Goal: Information Seeking & Learning: Learn about a topic

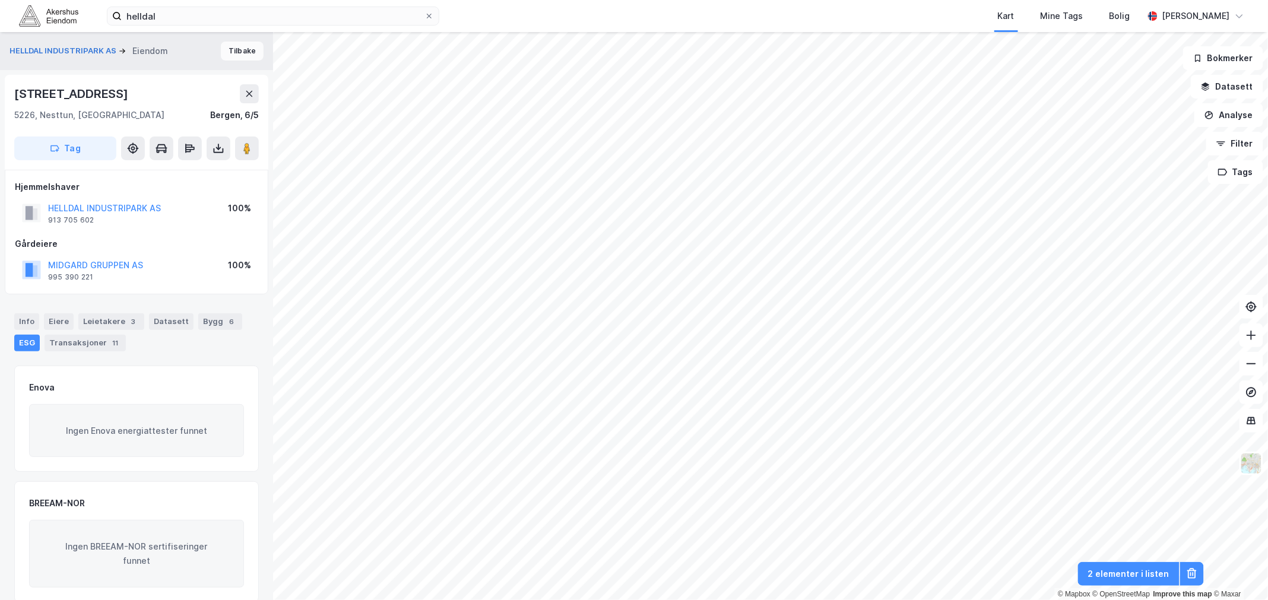
click at [238, 52] on button "Tilbake" at bounding box center [242, 51] width 43 height 19
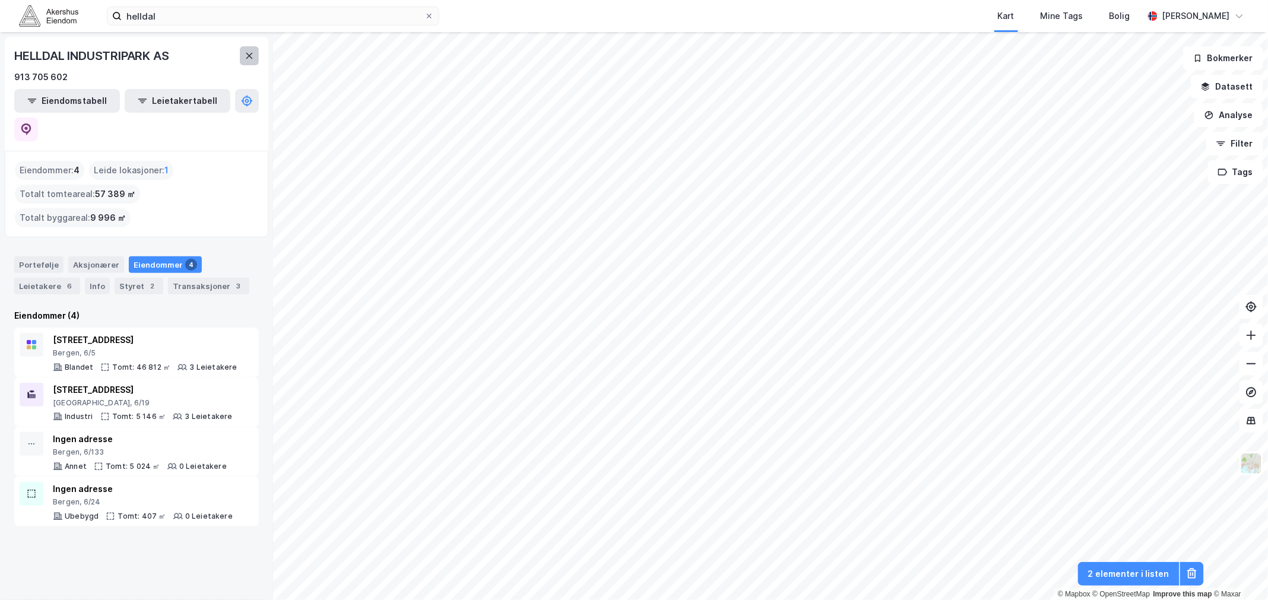
click at [251, 55] on icon at bounding box center [250, 56] width 10 height 10
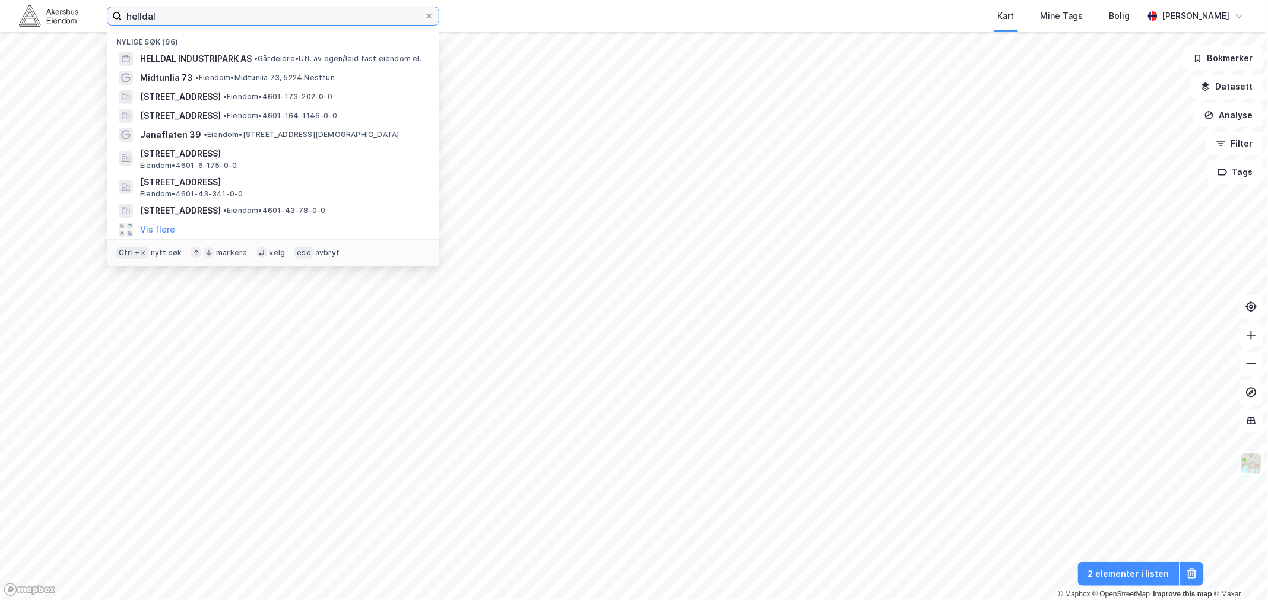
drag, startPoint x: 165, startPoint y: 14, endPoint x: 112, endPoint y: 18, distance: 53.6
click at [112, 18] on label "helldal" at bounding box center [273, 16] width 333 height 19
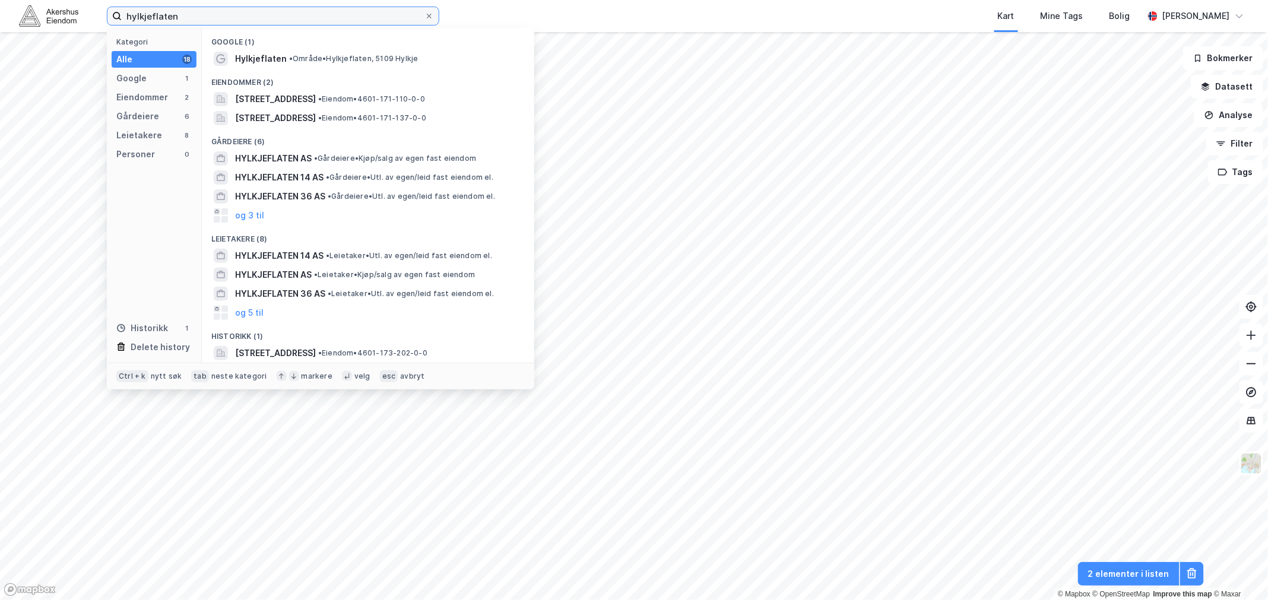
click at [200, 20] on input "hylkjeflaten" at bounding box center [273, 16] width 303 height 18
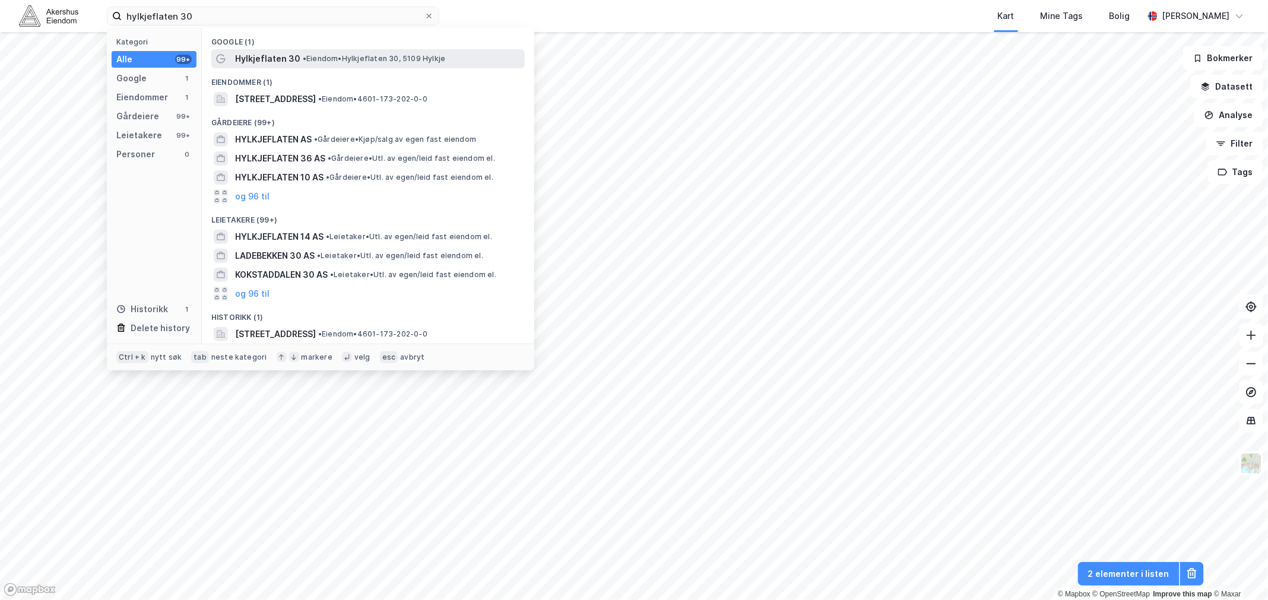
click at [293, 57] on span "Hylkjeflaten 30" at bounding box center [267, 59] width 65 height 14
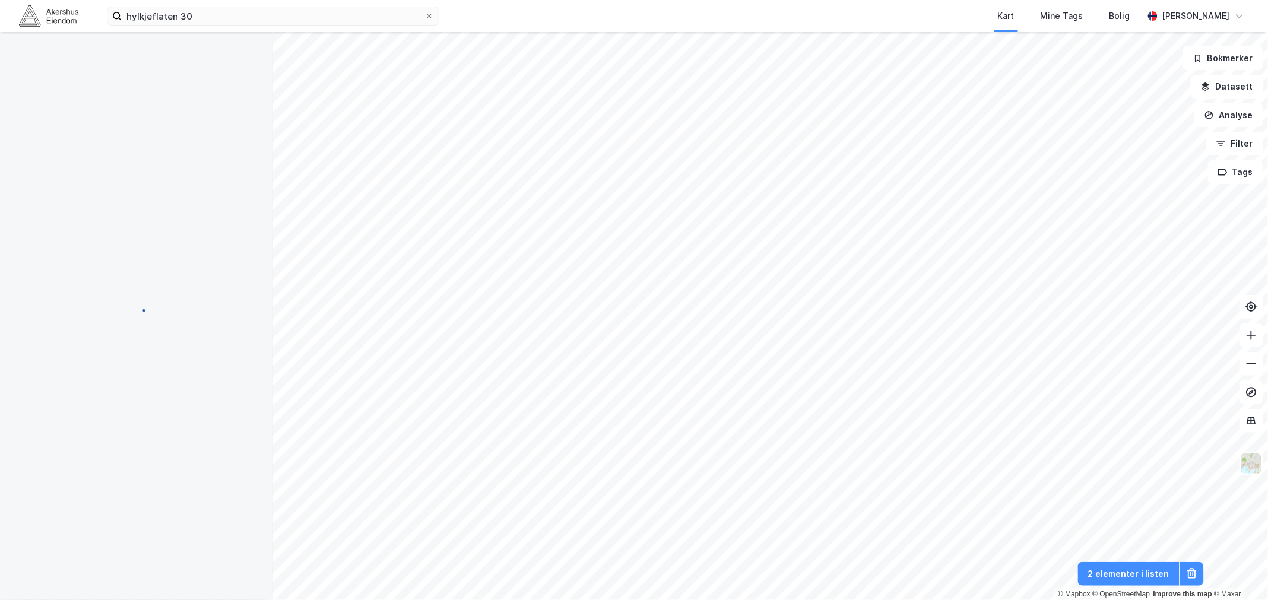
scroll to position [4, 0]
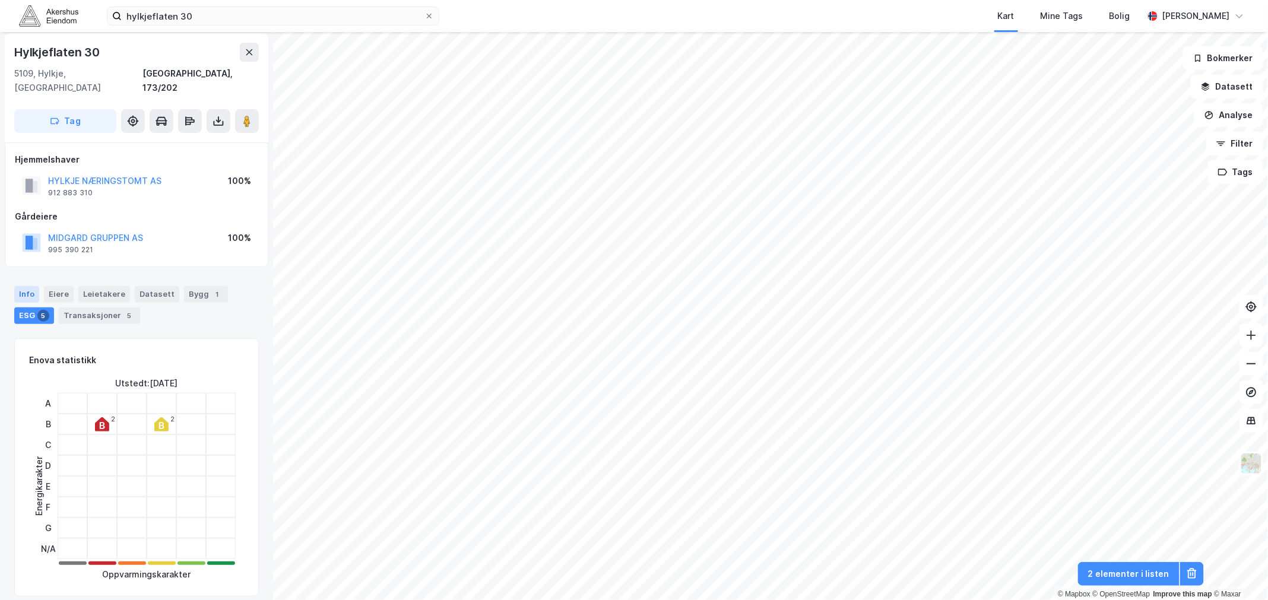
click at [26, 286] on div "Info" at bounding box center [26, 294] width 25 height 17
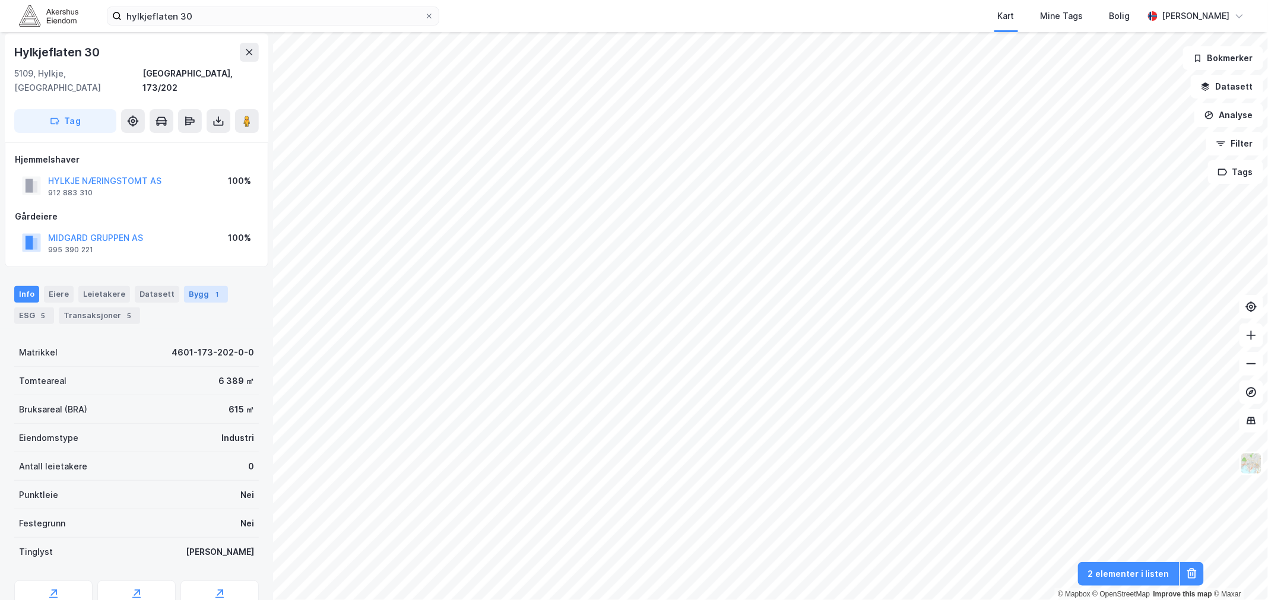
click at [211, 289] on div "1" at bounding box center [217, 295] width 12 height 12
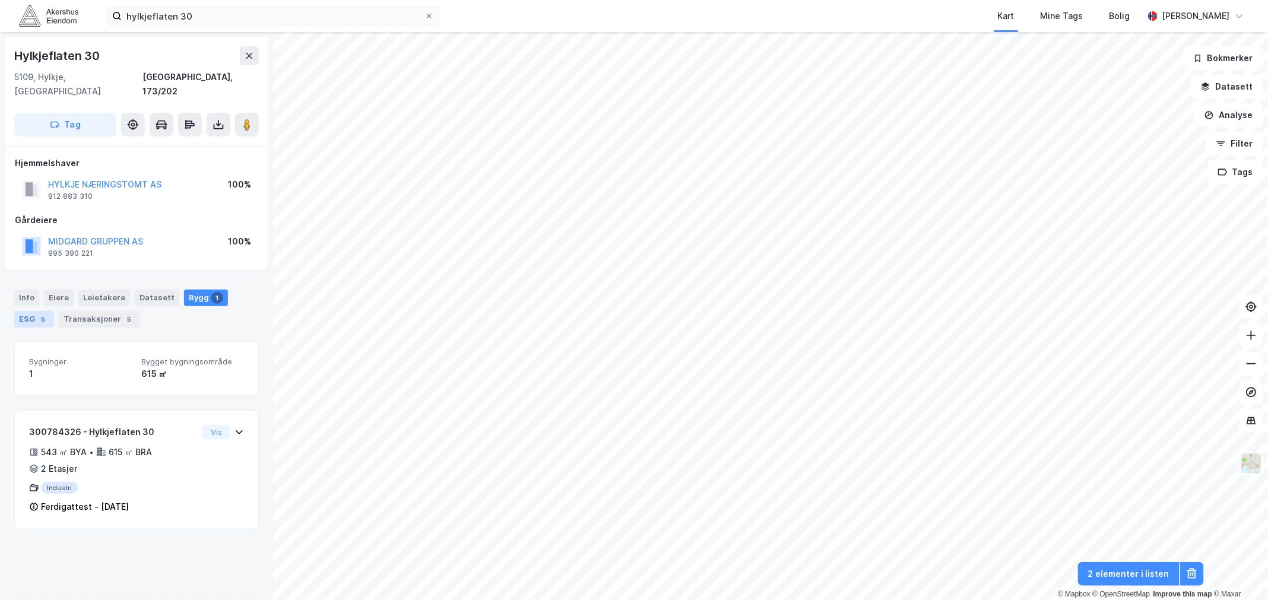
click at [40, 314] on div "5" at bounding box center [43, 320] width 12 height 12
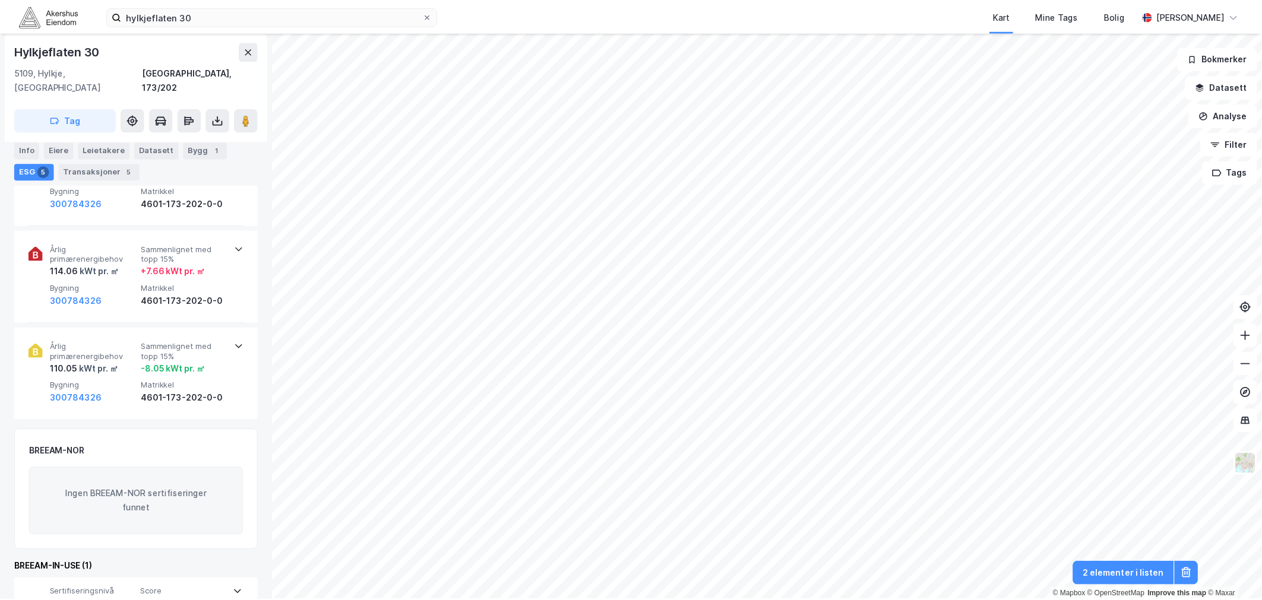
scroll to position [621, 0]
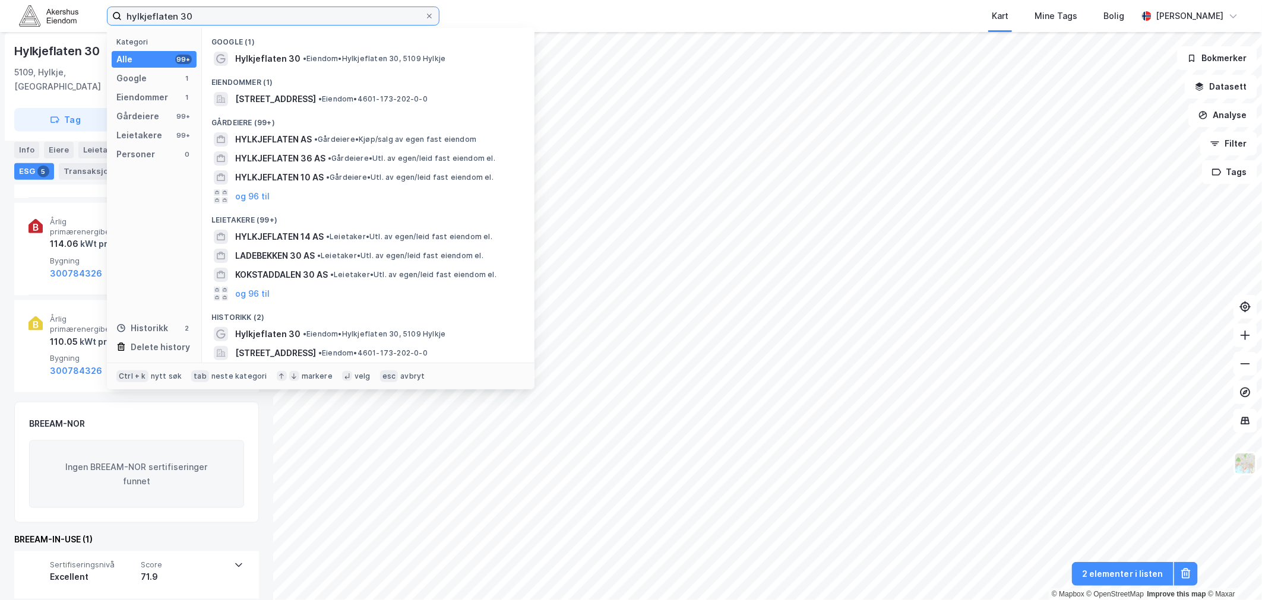
drag, startPoint x: 197, startPoint y: 16, endPoint x: 109, endPoint y: 14, distance: 87.9
click at [109, 14] on label "hylkjeflaten 30" at bounding box center [273, 16] width 333 height 19
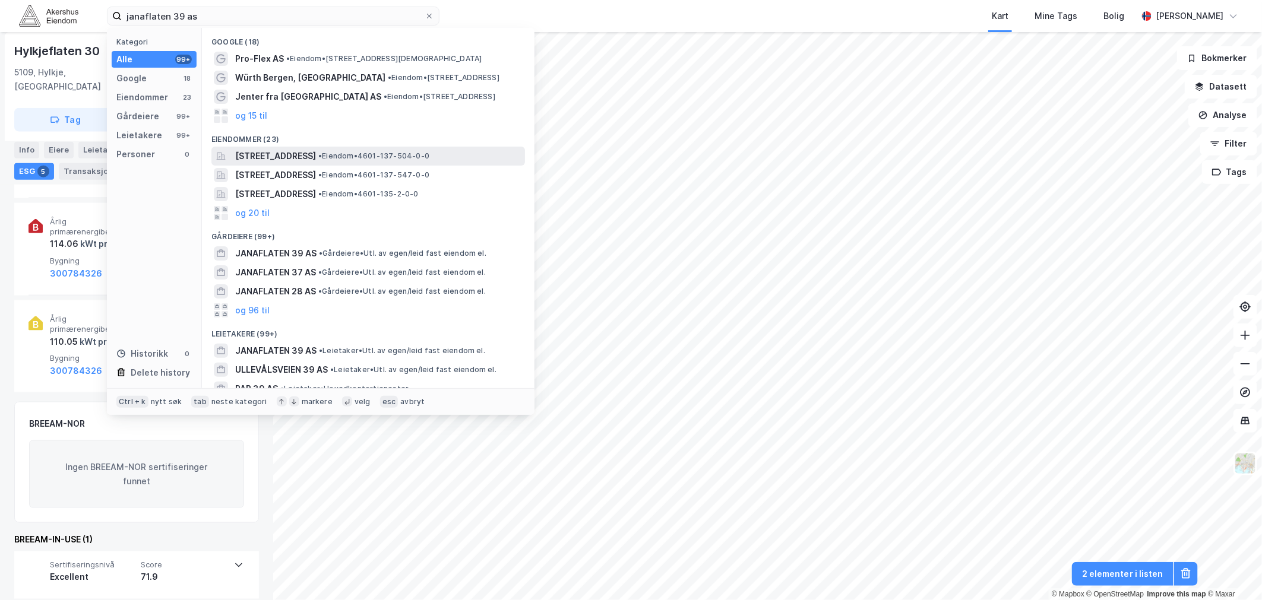
click at [310, 153] on span "[STREET_ADDRESS]" at bounding box center [275, 156] width 81 height 14
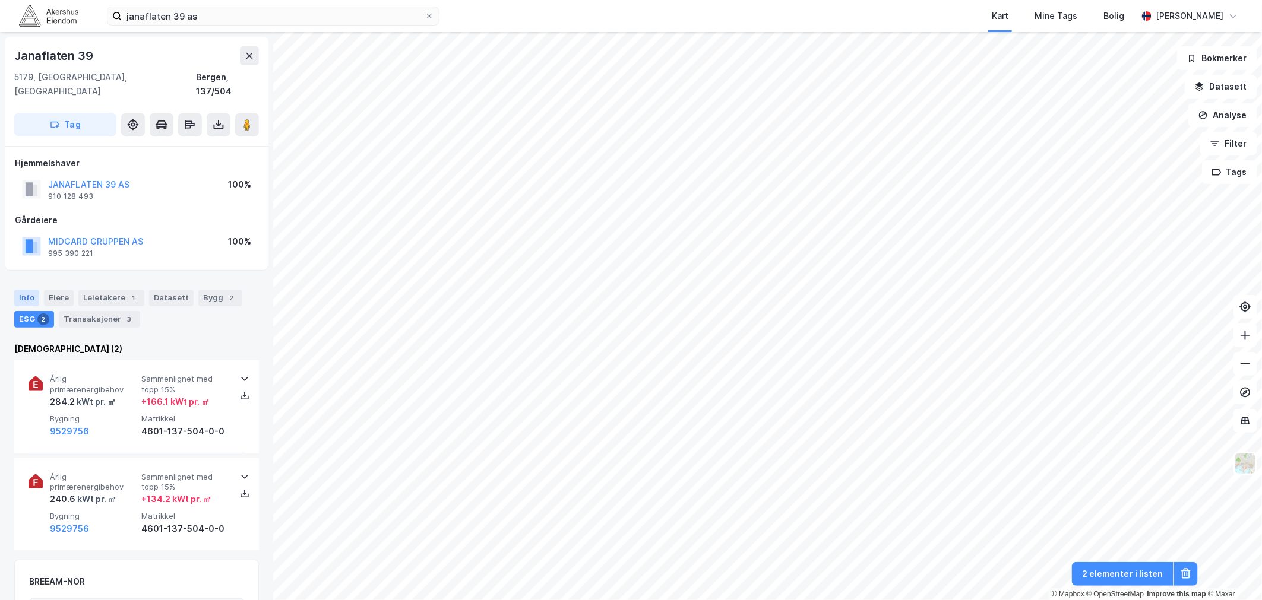
click at [24, 290] on div "Info" at bounding box center [26, 298] width 25 height 17
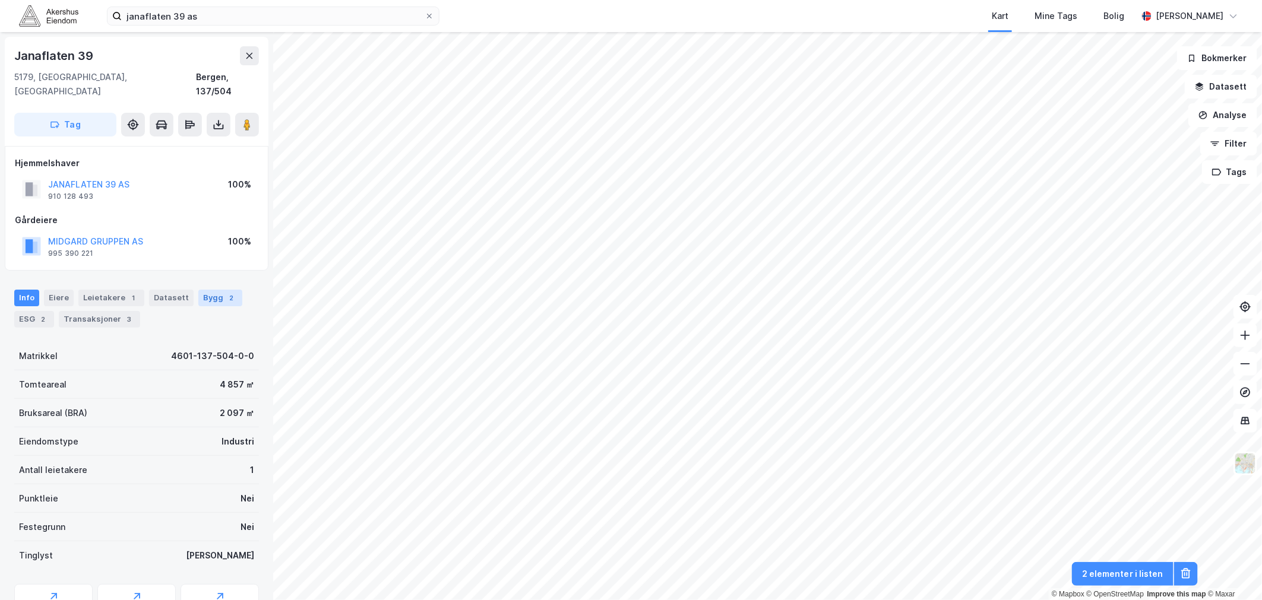
click at [207, 290] on div "Bygg 2" at bounding box center [220, 298] width 44 height 17
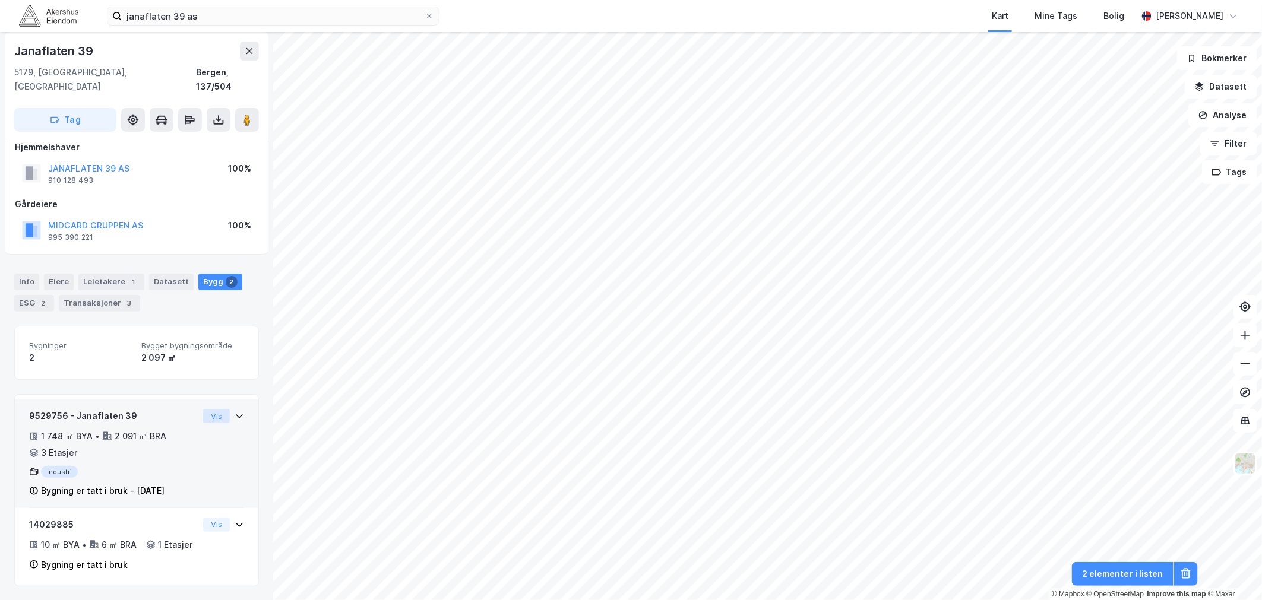
scroll to position [20, 0]
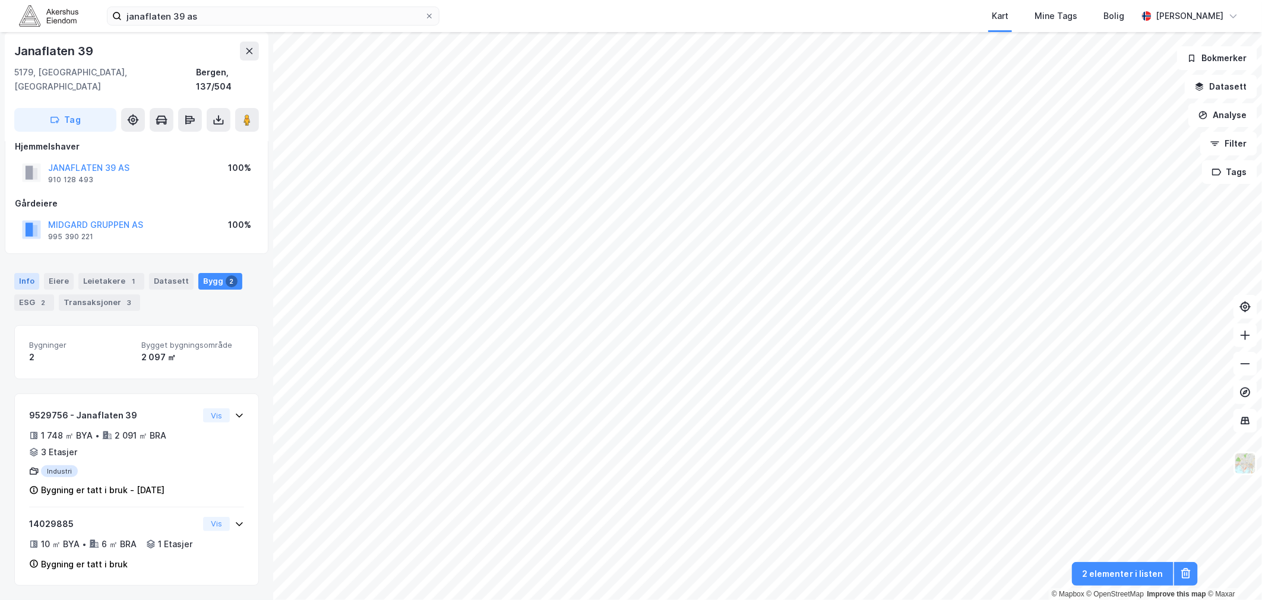
click at [26, 273] on div "Info" at bounding box center [26, 281] width 25 height 17
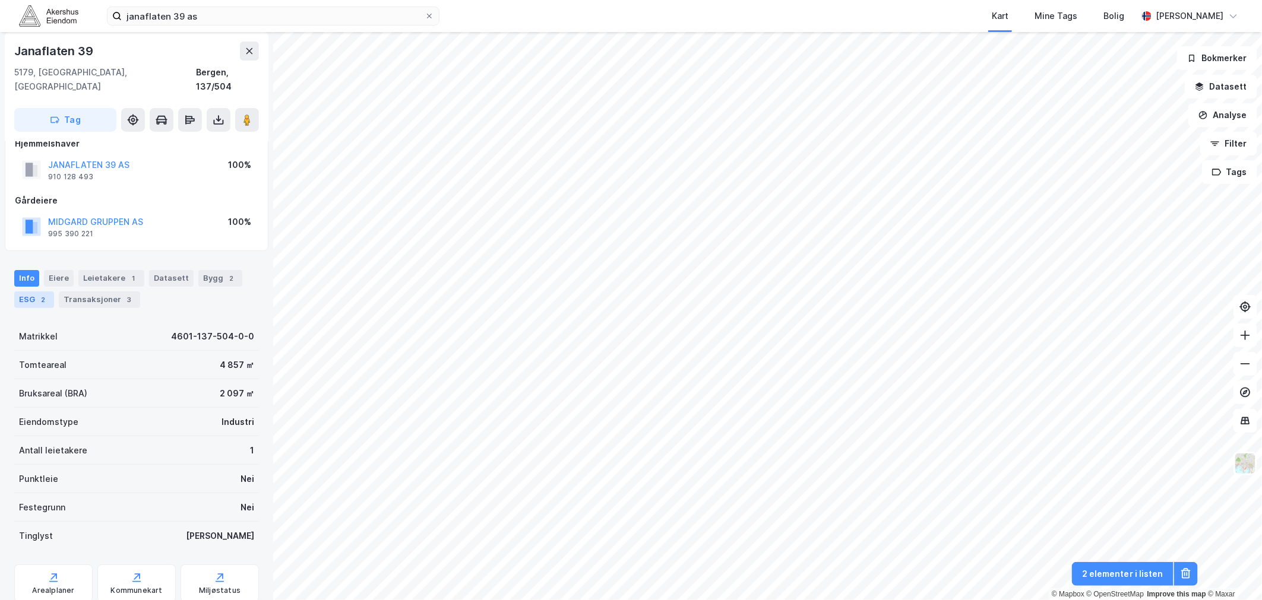
click at [36, 292] on div "ESG 2" at bounding box center [34, 300] width 40 height 17
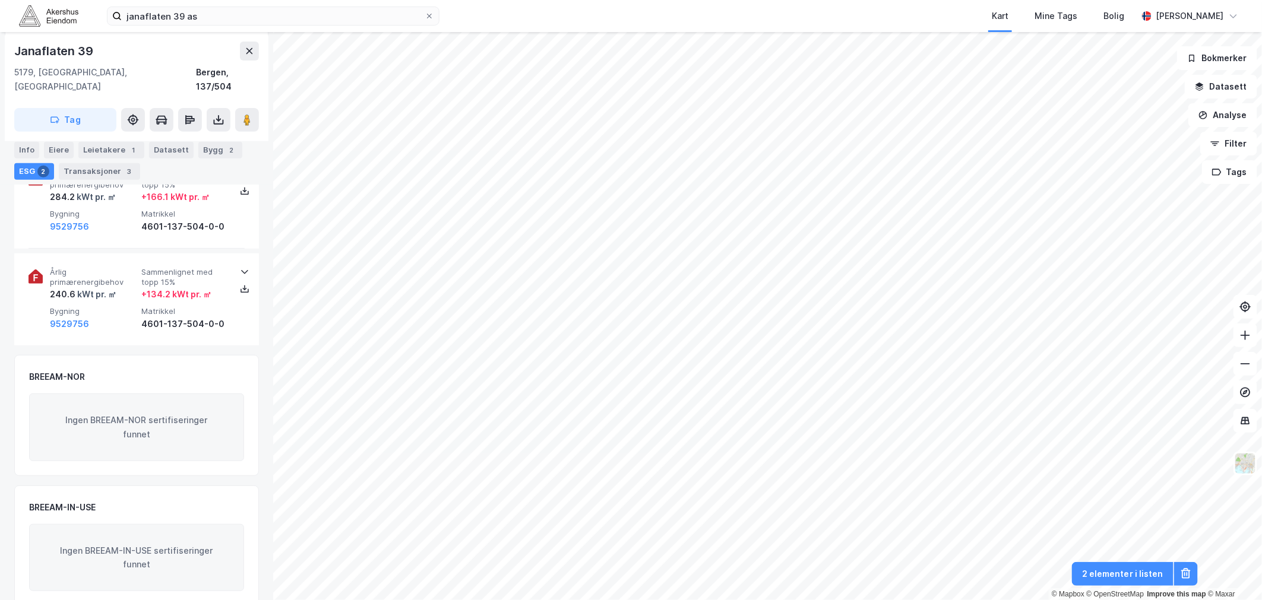
scroll to position [212, 0]
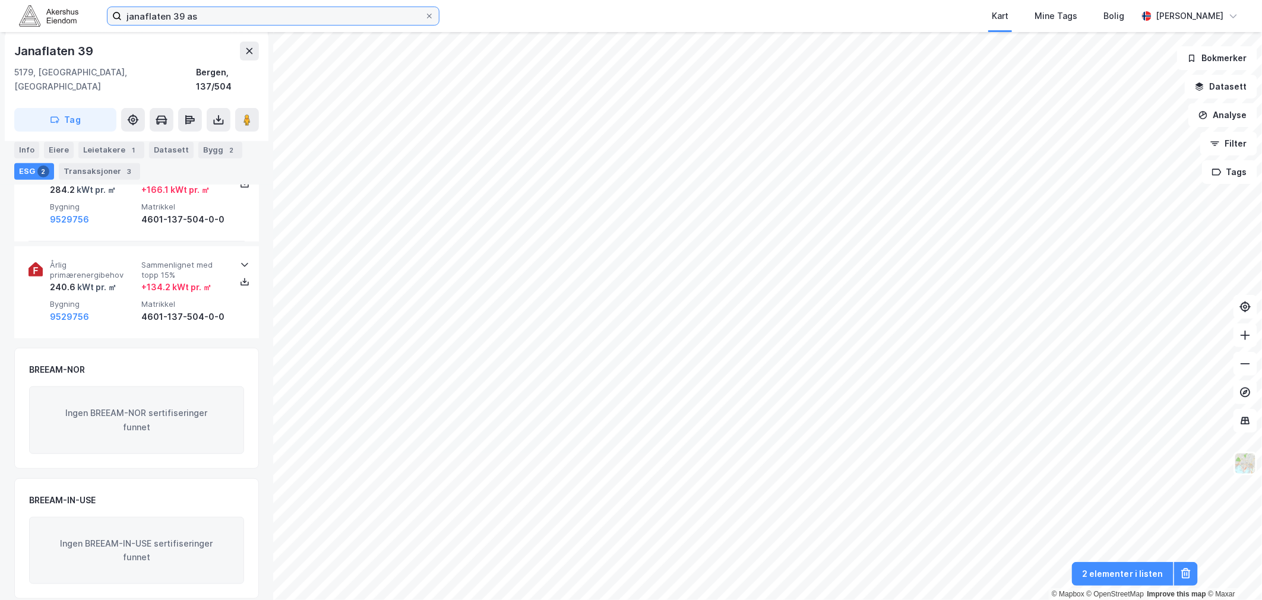
click at [183, 14] on input "janaflaten 39 as" at bounding box center [273, 16] width 303 height 18
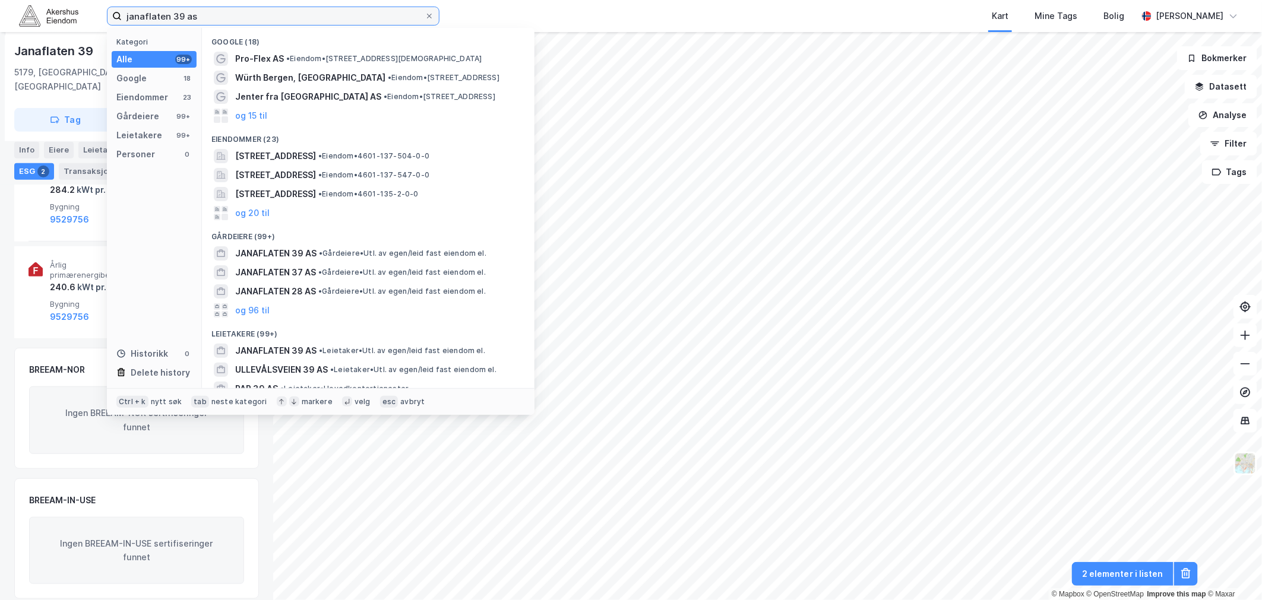
click at [183, 14] on input "janaflaten 39 as" at bounding box center [273, 16] width 303 height 18
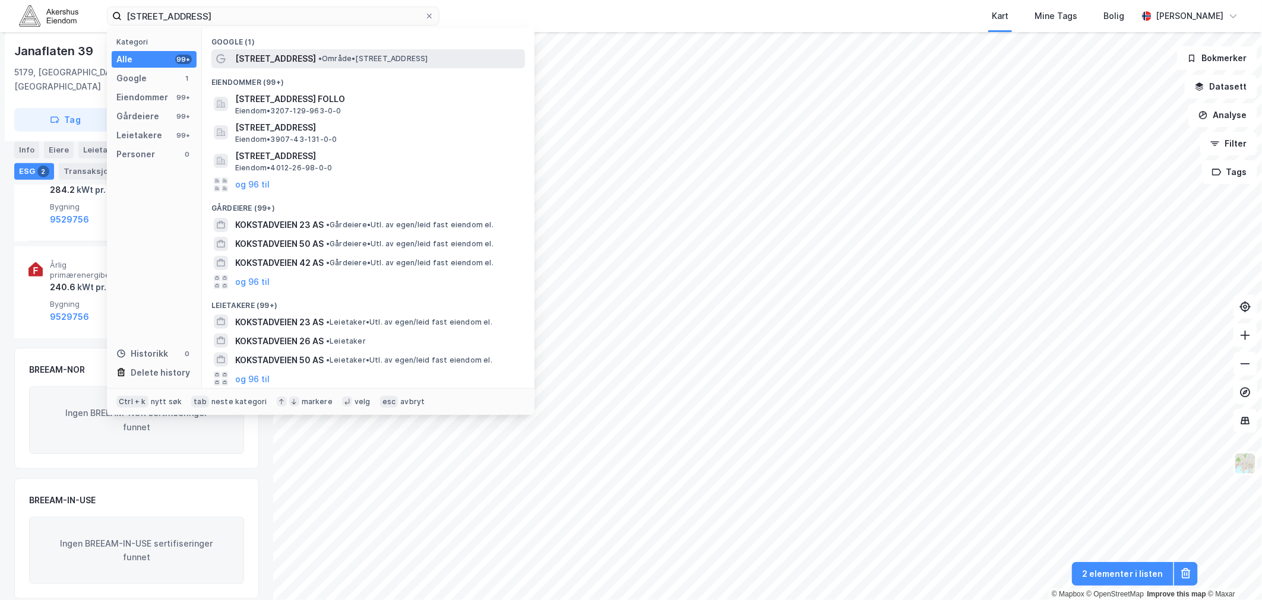
click at [318, 57] on span "•" at bounding box center [320, 58] width 4 height 9
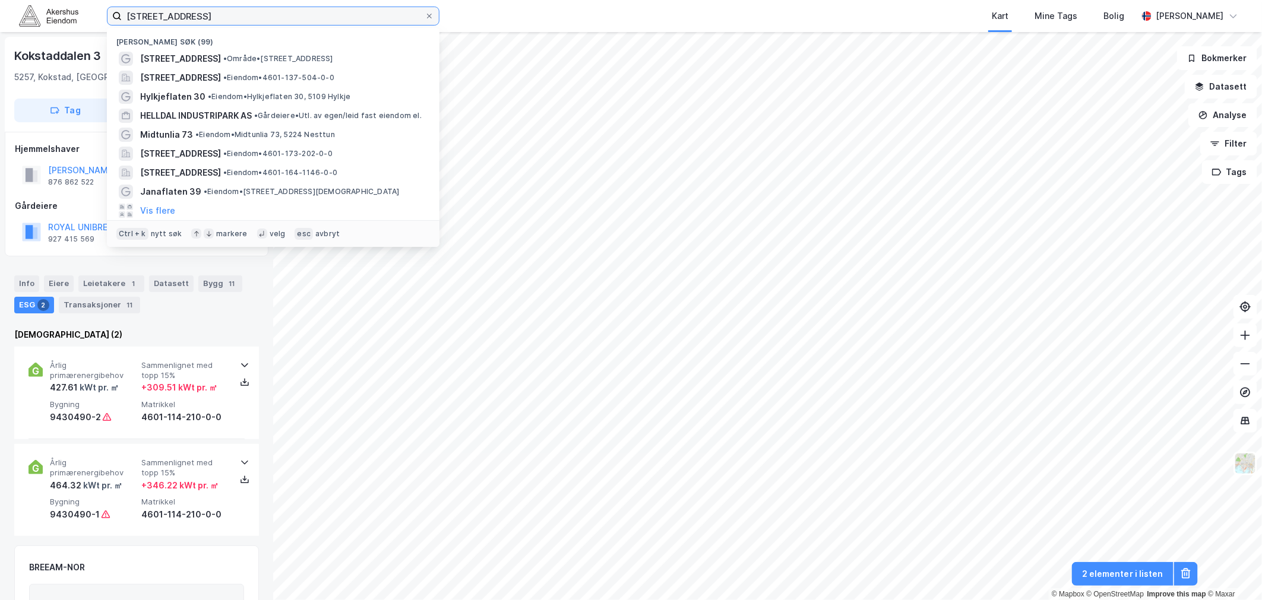
click at [171, 15] on input "[STREET_ADDRESS]" at bounding box center [273, 16] width 303 height 18
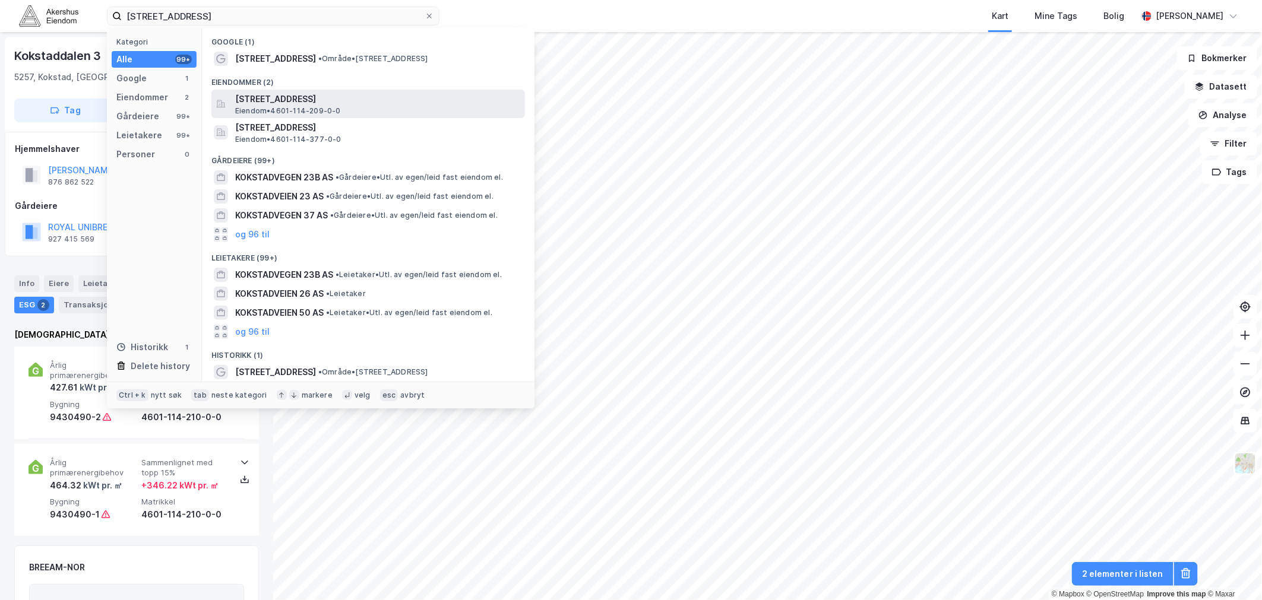
click at [349, 99] on span "[STREET_ADDRESS]" at bounding box center [377, 99] width 285 height 14
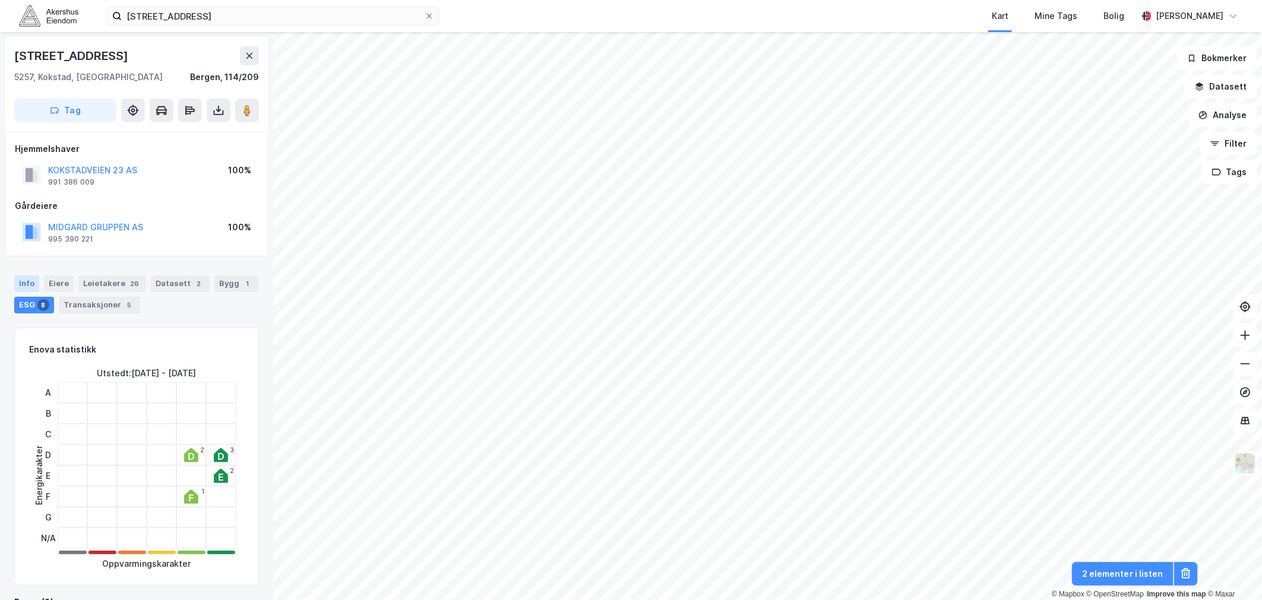
click at [34, 286] on div "Info" at bounding box center [26, 284] width 25 height 17
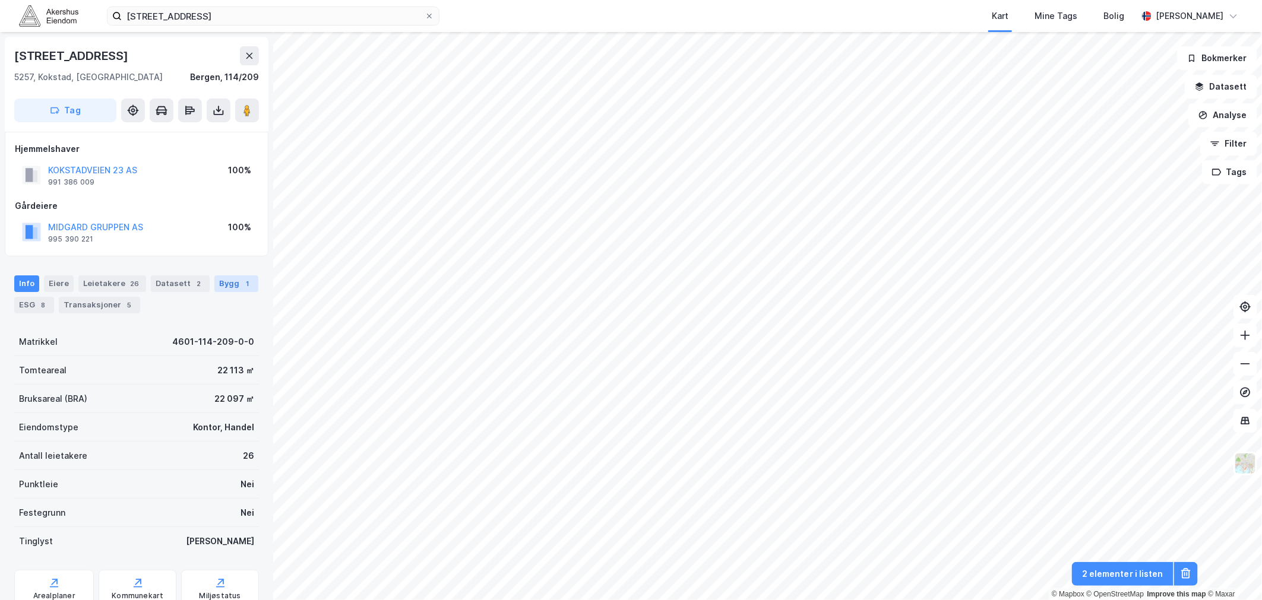
click at [224, 283] on div "Bygg 1" at bounding box center [236, 284] width 44 height 17
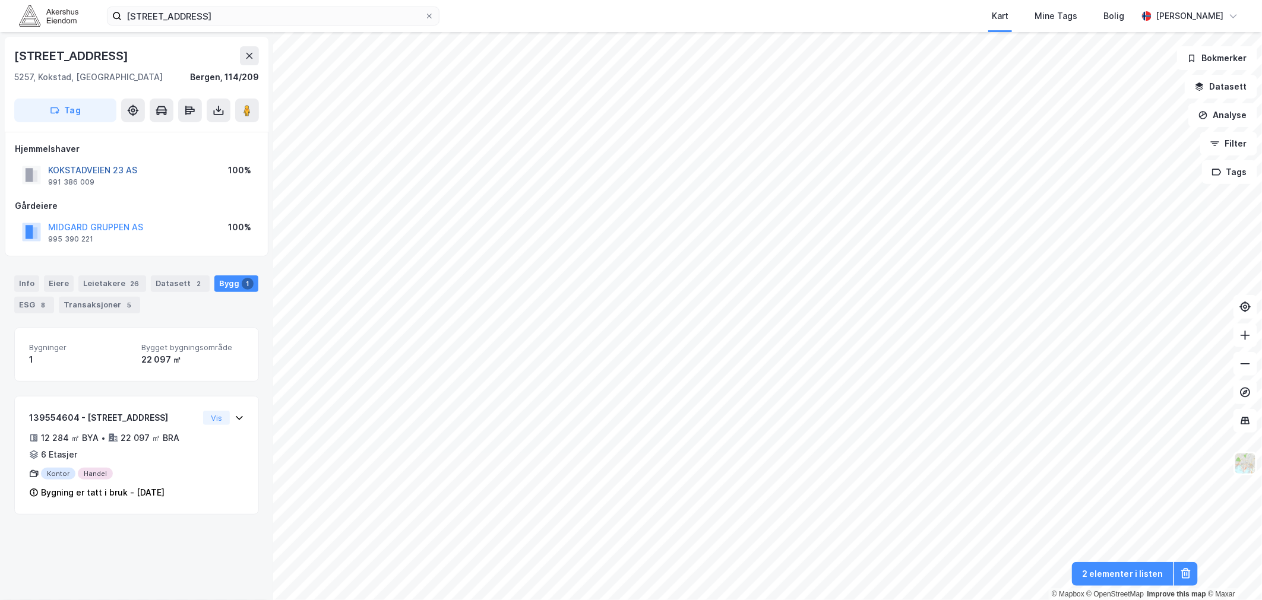
click at [0, 0] on button "KOKSTADVEIEN 23 AS" at bounding box center [0, 0] width 0 height 0
click at [26, 307] on div "ESG 8" at bounding box center [34, 305] width 40 height 17
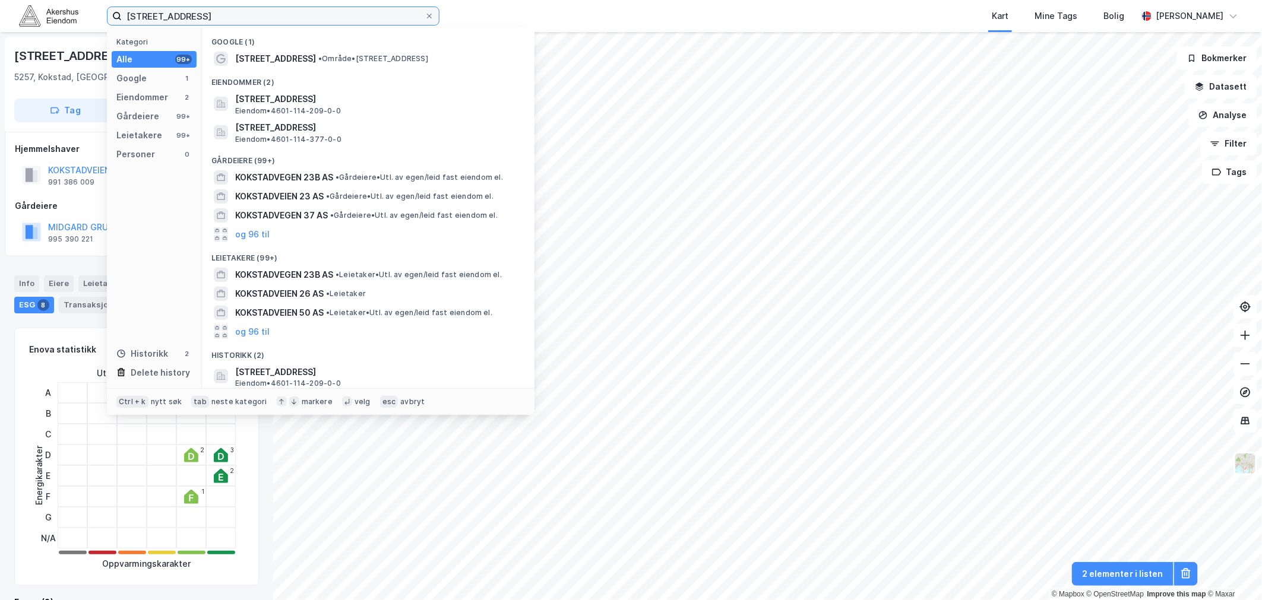
drag, startPoint x: 218, startPoint y: 15, endPoint x: 96, endPoint y: 16, distance: 122.3
click at [96, 16] on div "kokstadvegen 23 Kategori Alle 99+ Google 1 Eiendommer 2 Gårdeiere 99+ Leietaker…" at bounding box center [631, 16] width 1262 height 32
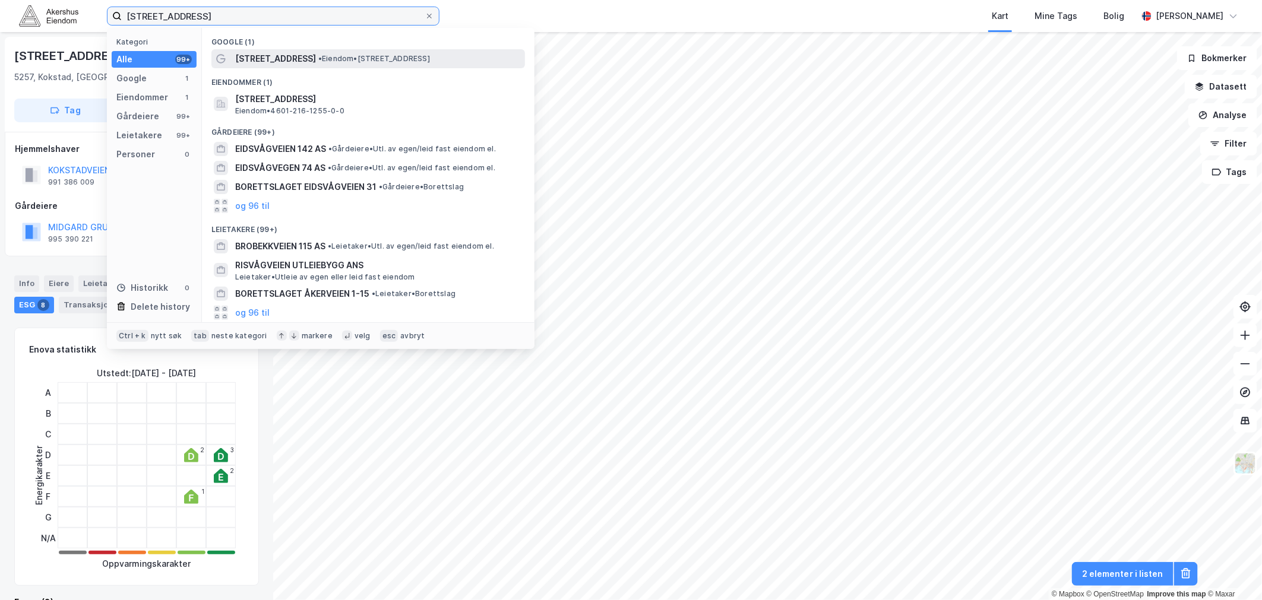
type input "[STREET_ADDRESS]"
click at [319, 55] on span "• Eiendom • [STREET_ADDRESS]" at bounding box center [374, 59] width 112 height 10
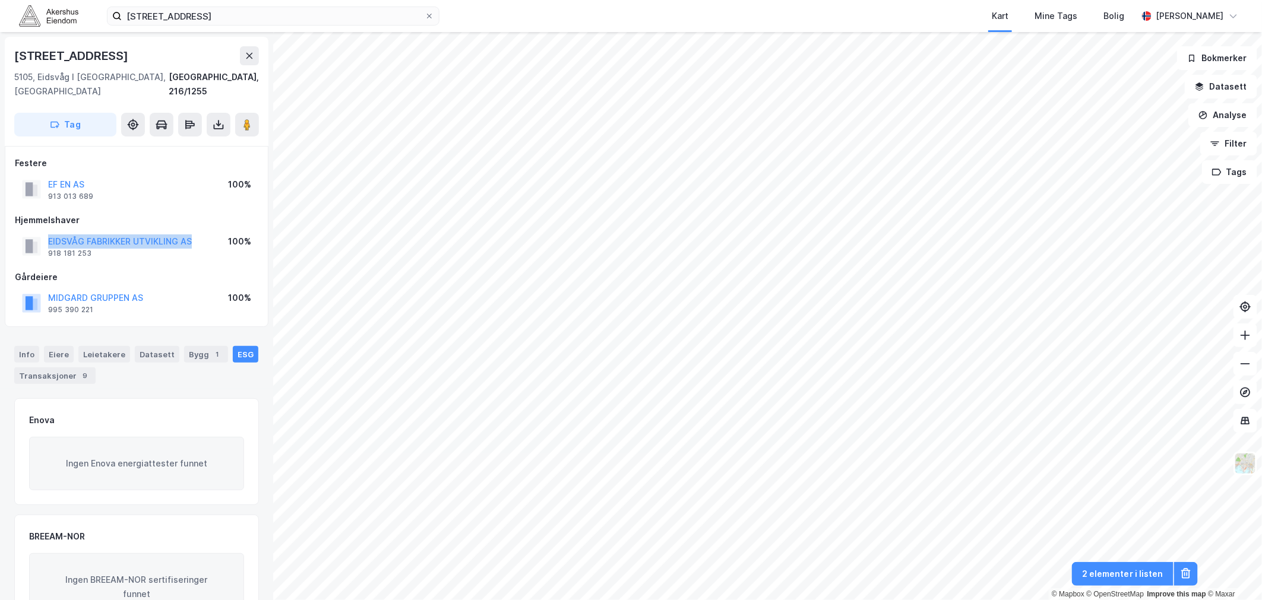
drag, startPoint x: 191, startPoint y: 227, endPoint x: 46, endPoint y: 229, distance: 145.5
click at [46, 232] on div "EIDSVÅG FABRIKKER UTVIKLING AS 918 181 253 100%" at bounding box center [136, 246] width 243 height 29
copy button "EIDSVÅG FABRIKKER UTVIKLING AS"
